Goal: Check status: Check status

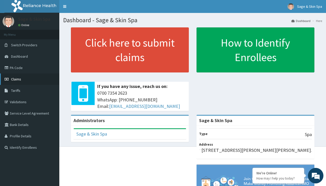
click at [14, 80] on span "Claims" at bounding box center [16, 79] width 10 height 5
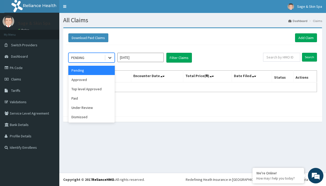
click at [110, 58] on icon at bounding box center [109, 57] width 5 height 5
click at [92, 108] on div "Under Review" at bounding box center [91, 107] width 46 height 9
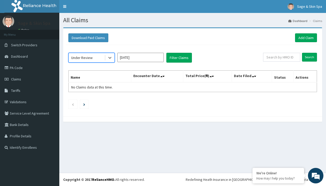
click at [151, 58] on input "Aug 2025" at bounding box center [140, 57] width 46 height 9
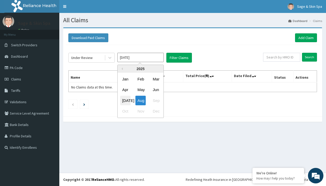
click at [127, 98] on div "Jul" at bounding box center [125, 101] width 10 height 10
type input "Jul 2025"
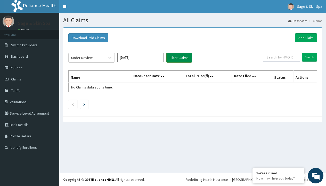
click at [181, 59] on button "Filter Claims" at bounding box center [179, 58] width 26 height 10
click at [175, 59] on button "Filter Claims" at bounding box center [179, 58] width 26 height 10
click at [110, 58] on icon at bounding box center [109, 58] width 3 height 2
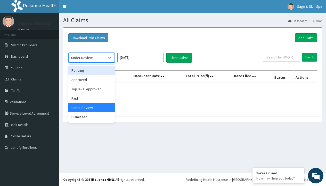
click at [84, 71] on div "Pending" at bounding box center [91, 70] width 46 height 9
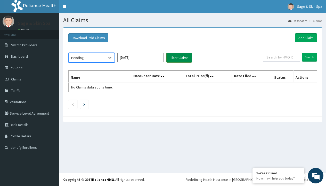
click at [173, 59] on button "Filter Claims" at bounding box center [179, 58] width 26 height 10
click at [173, 60] on button "Filter Claims" at bounding box center [179, 58] width 26 height 10
click at [110, 58] on icon at bounding box center [109, 57] width 5 height 5
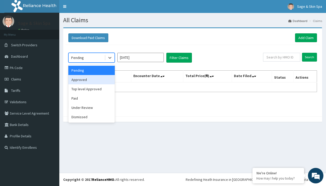
click at [93, 81] on div "Approved" at bounding box center [91, 79] width 46 height 9
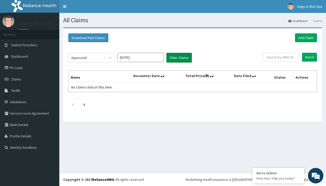
click at [176, 57] on button "Filter Claims" at bounding box center [179, 58] width 26 height 10
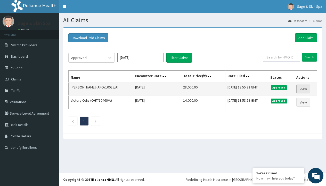
click at [306, 88] on link "View" at bounding box center [304, 88] width 14 height 9
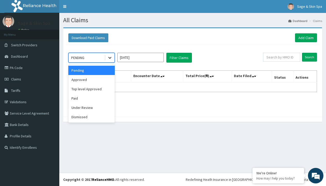
click at [108, 60] on icon at bounding box center [109, 57] width 5 height 5
click at [93, 80] on div "Approved" at bounding box center [91, 79] width 46 height 9
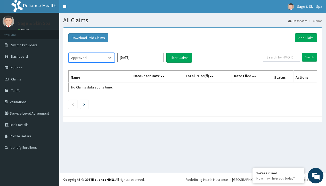
click at [148, 57] on input "Aug 2025" at bounding box center [140, 57] width 46 height 9
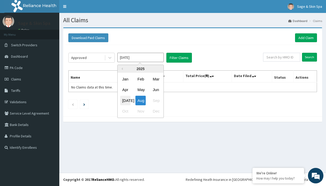
click at [126, 99] on div "Jul" at bounding box center [125, 101] width 10 height 10
type input "Jul 2025"
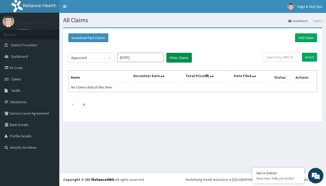
click at [188, 55] on button "Filter Claims" at bounding box center [179, 58] width 26 height 10
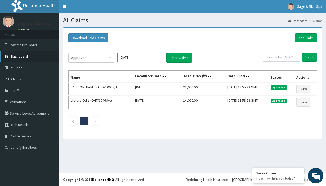
click at [37, 57] on link "Dashboard" at bounding box center [29, 56] width 59 height 11
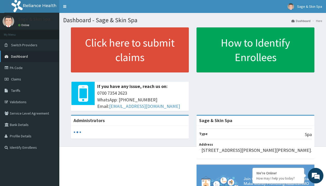
click at [23, 56] on span "Dashboard" at bounding box center [19, 56] width 17 height 5
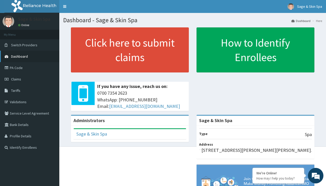
click at [26, 59] on link "Dashboard" at bounding box center [29, 56] width 59 height 11
click at [25, 57] on span "Dashboard" at bounding box center [19, 56] width 17 height 5
click at [20, 67] on link "PA Code" at bounding box center [29, 67] width 59 height 11
